Goal: Task Accomplishment & Management: Use online tool/utility

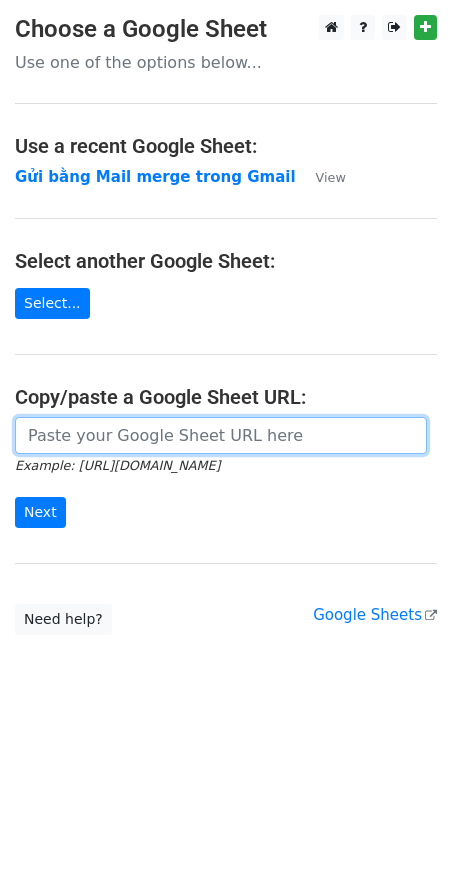
drag, startPoint x: 0, startPoint y: 0, endPoint x: 149, endPoint y: 436, distance: 460.4
click at [149, 436] on input "url" at bounding box center [221, 436] width 412 height 38
paste input "[URL][DOMAIN_NAME]"
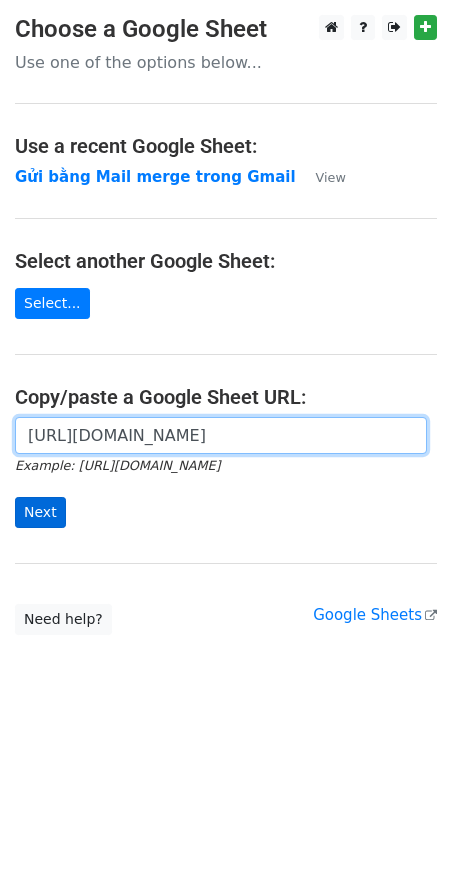
type input "[URL][DOMAIN_NAME]"
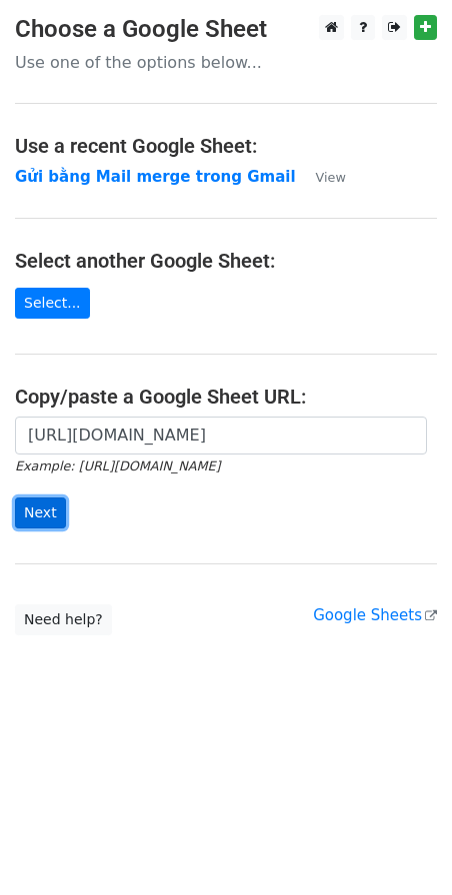
click at [46, 511] on input "Next" at bounding box center [40, 513] width 51 height 31
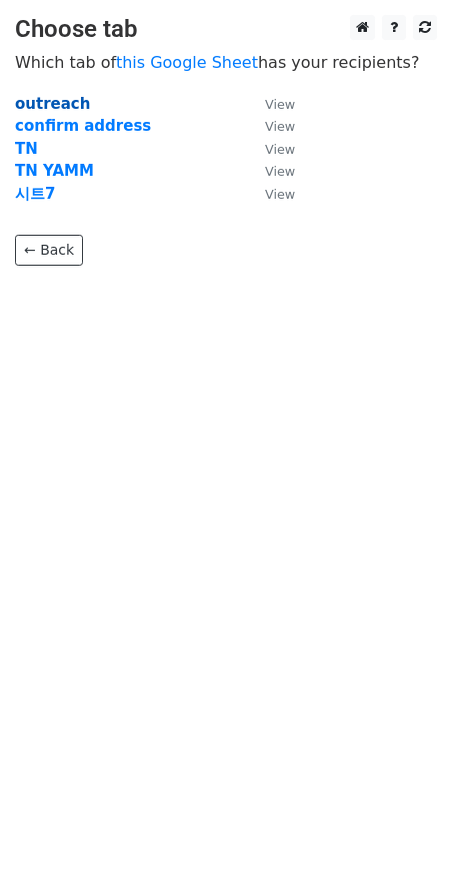
click at [53, 107] on strong "outreach" at bounding box center [52, 104] width 75 height 18
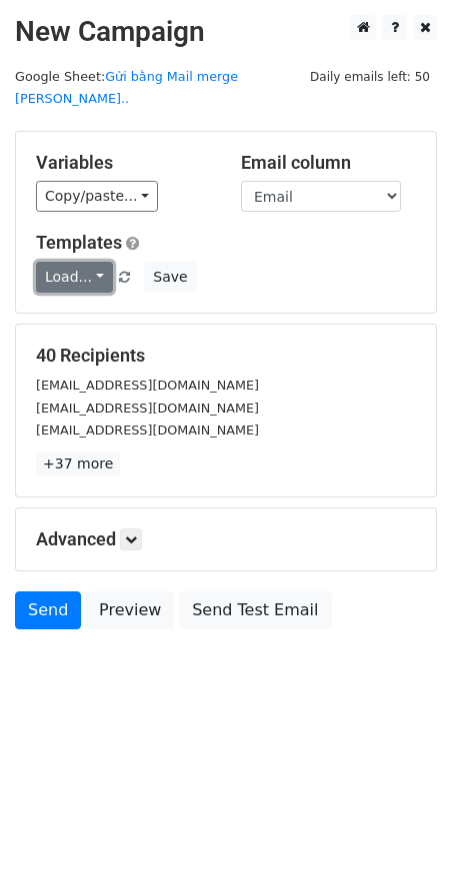
click at [89, 262] on link "Load..." at bounding box center [74, 277] width 77 height 31
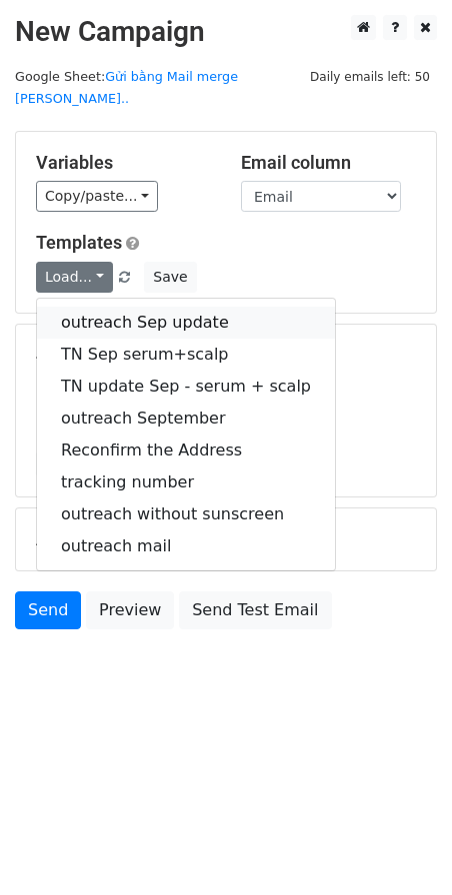
click at [111, 307] on link "outreach Sep update" at bounding box center [186, 323] width 298 height 32
